Goal: Book appointment/travel/reservation

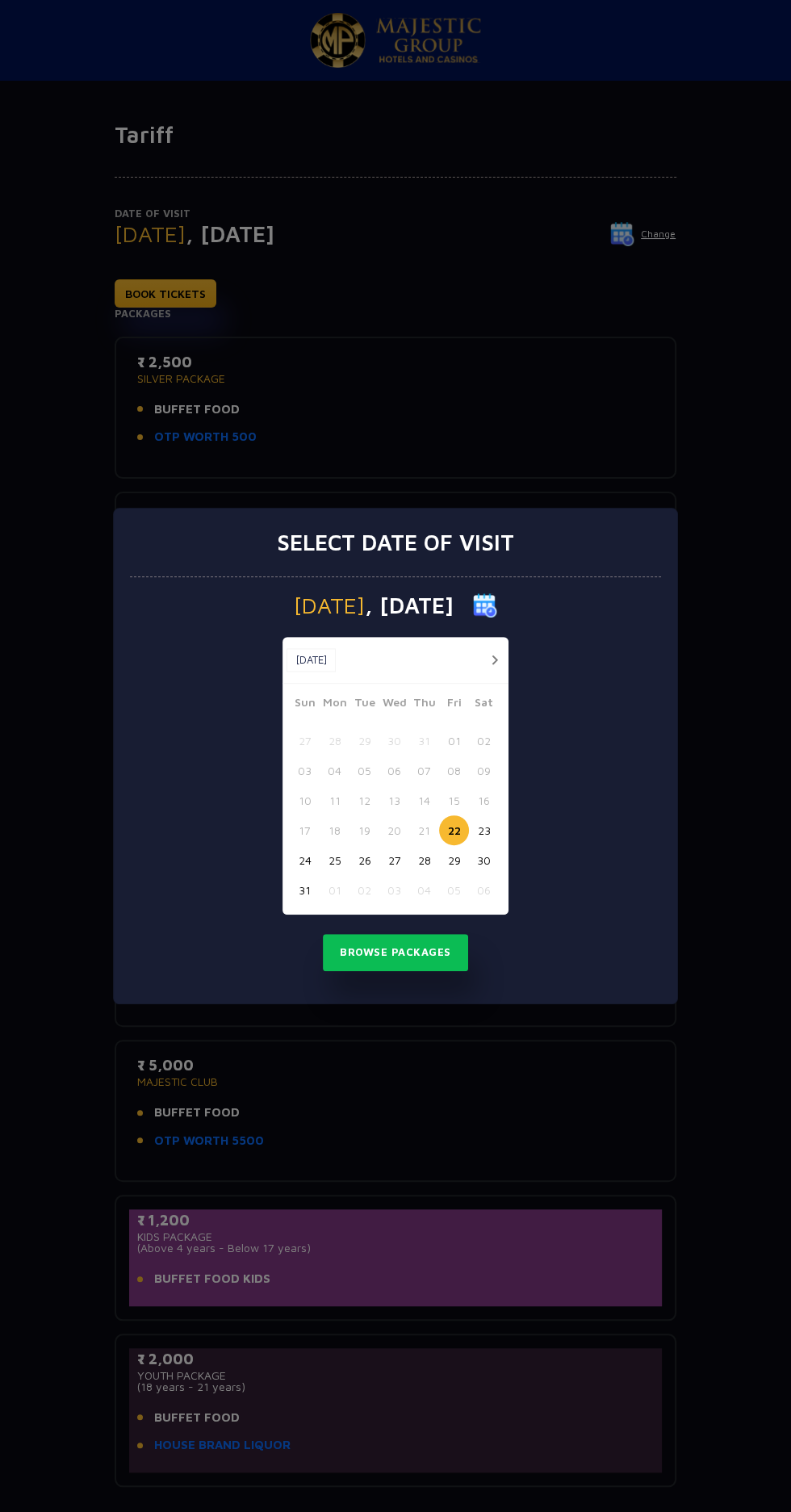
click at [550, 1093] on div "Select date of visit Friday , 22 Aug 2025 Aug, 2025 Aug, 2025 Sun Mon Tue Wed T…" at bounding box center [395, 756] width 791 height 1512
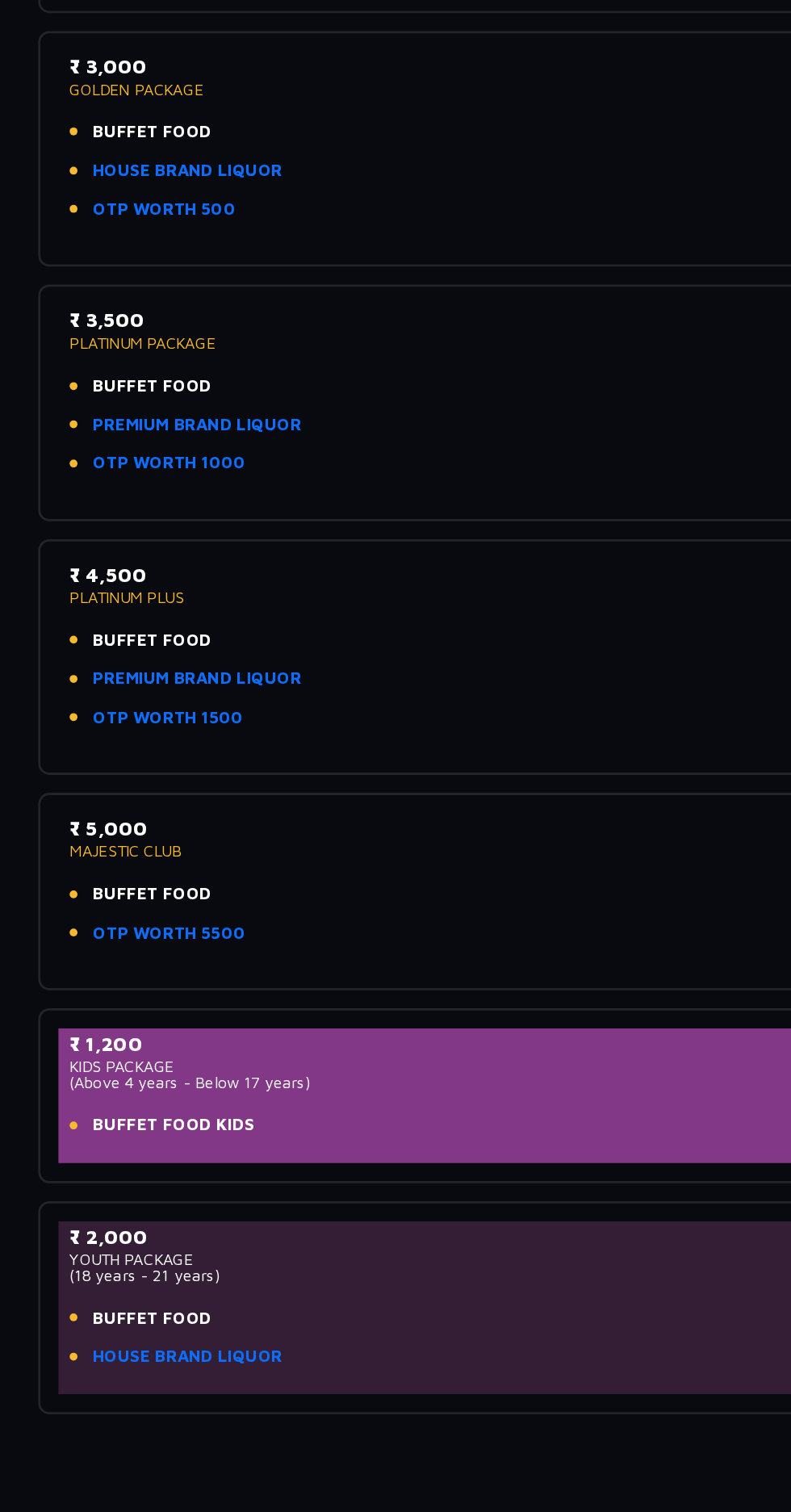
scroll to position [114, 0]
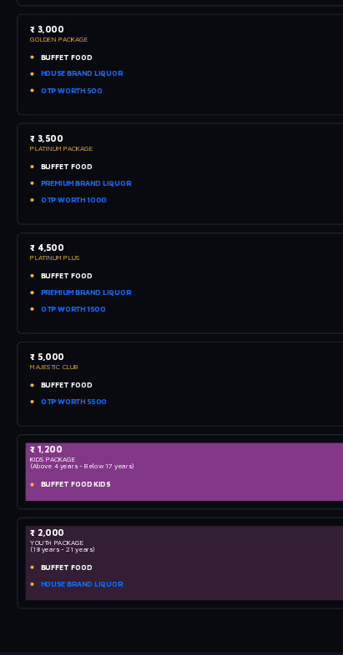
scroll to position [118, 0]
